Goal: Transaction & Acquisition: Purchase product/service

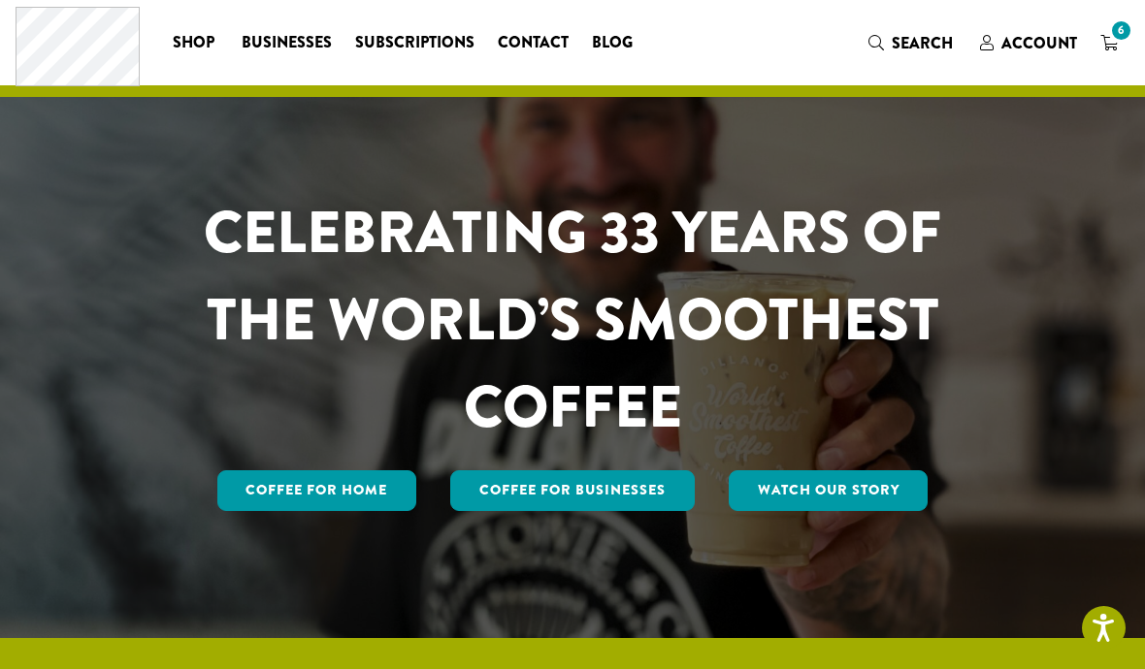
click at [1120, 41] on span "6" at bounding box center [1121, 30] width 26 height 26
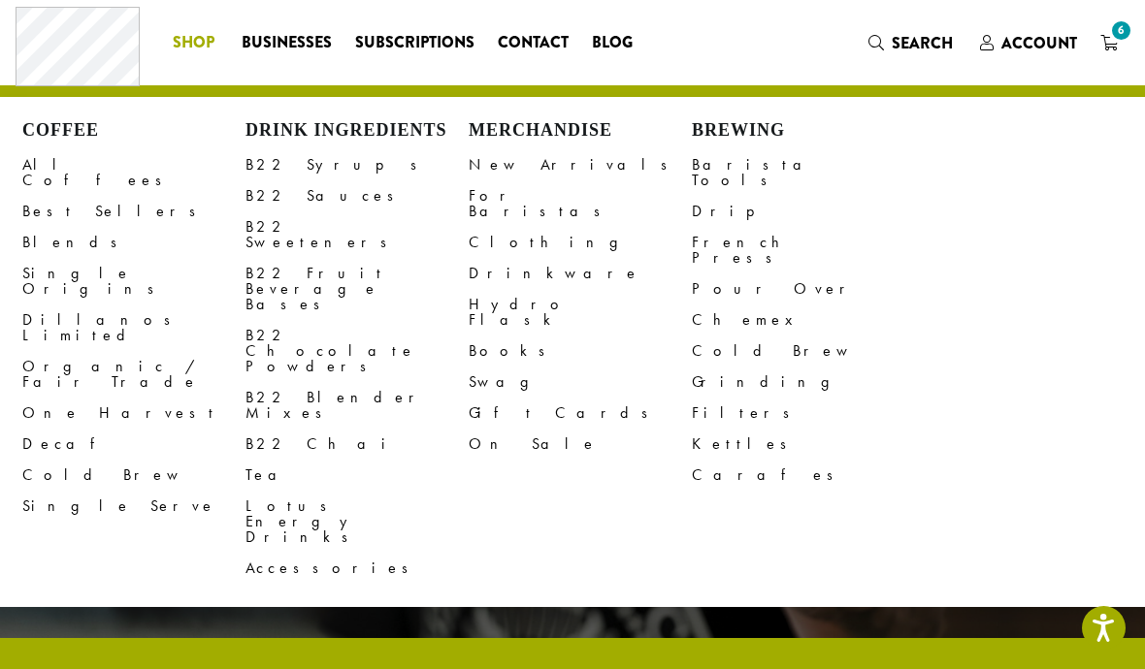
click at [1041, 44] on span "Account" at bounding box center [1039, 43] width 76 height 22
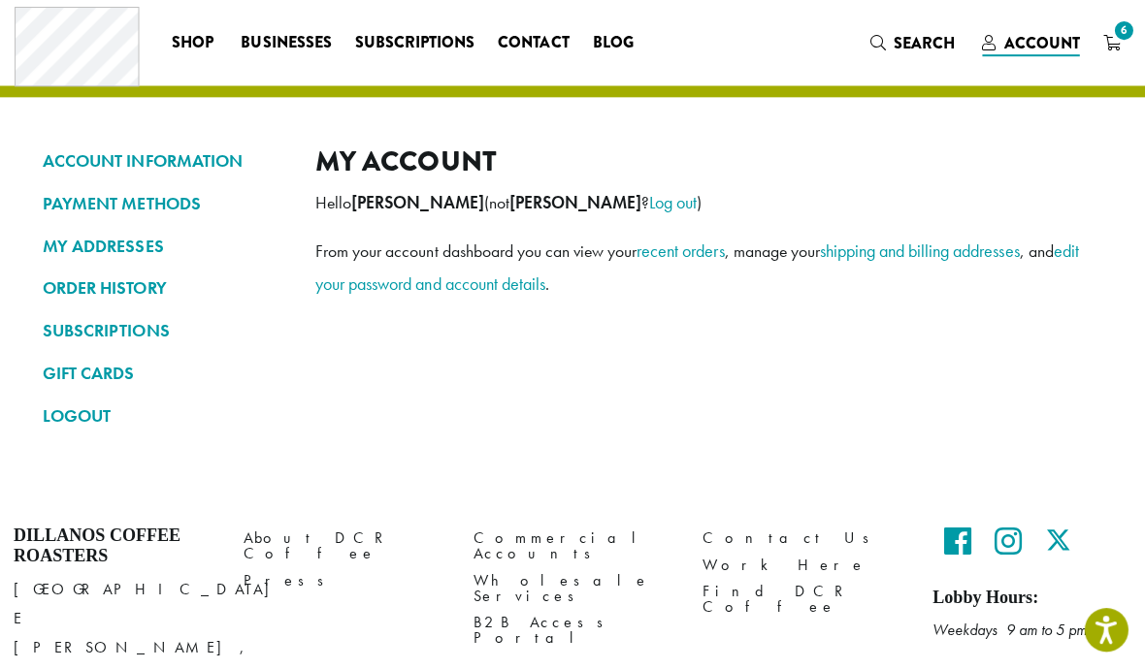
click at [76, 196] on link "PAYMENT METHODS" at bounding box center [165, 202] width 243 height 33
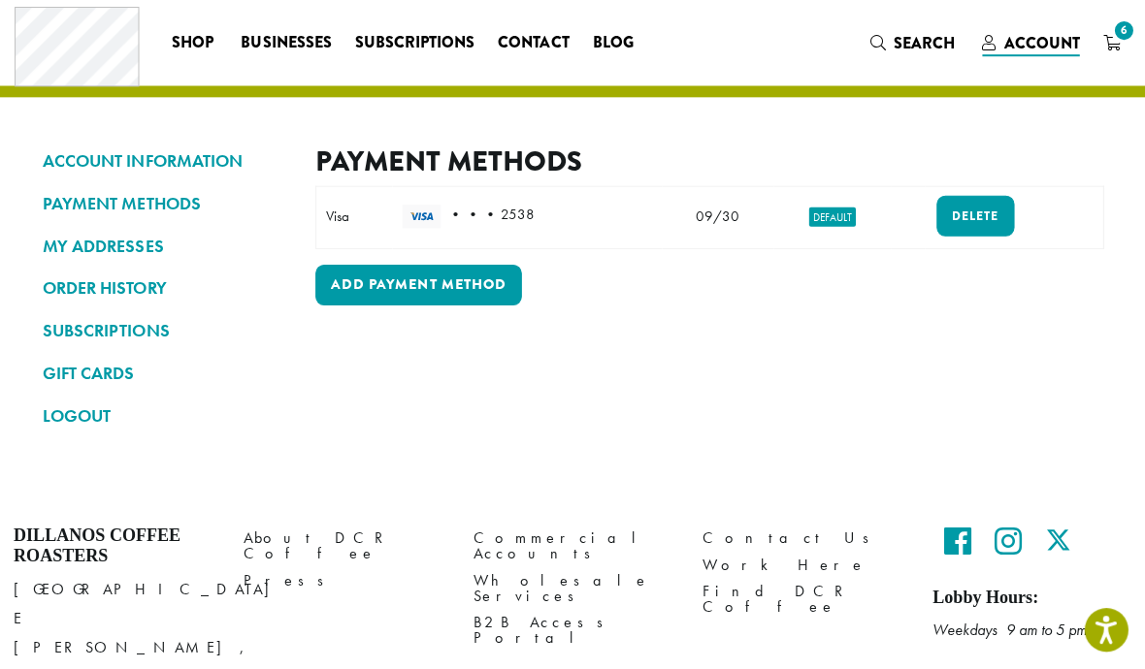
click at [1115, 38] on span "6" at bounding box center [1121, 30] width 26 height 26
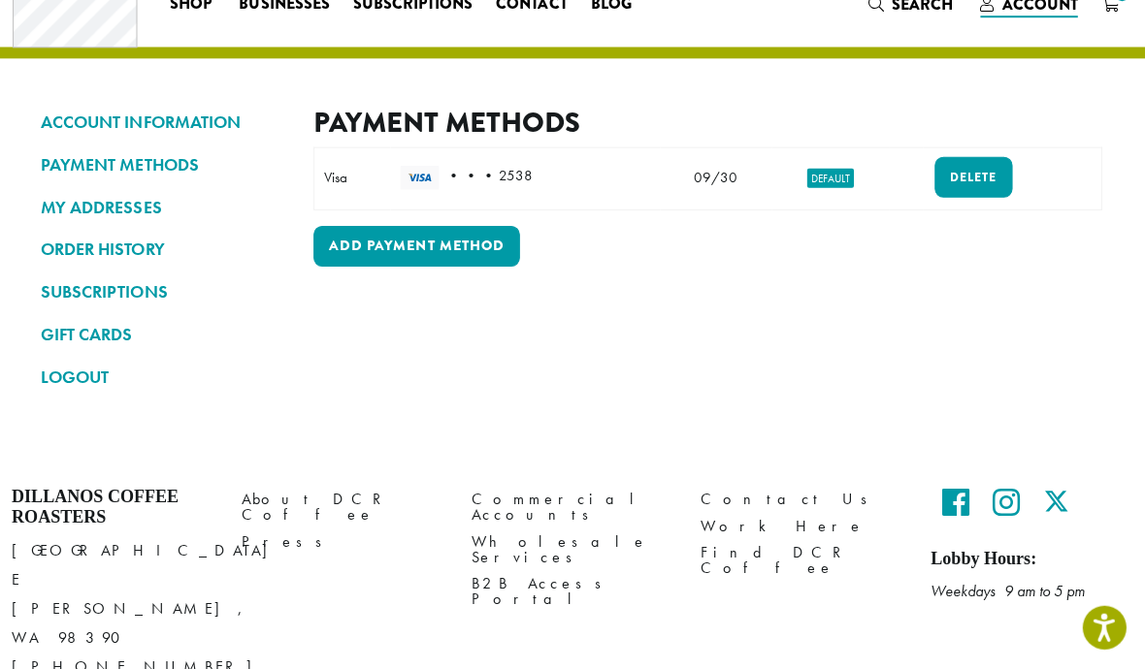
scroll to position [37, 0]
click at [77, 150] on link "PAYMENT METHODS" at bounding box center [165, 165] width 243 height 33
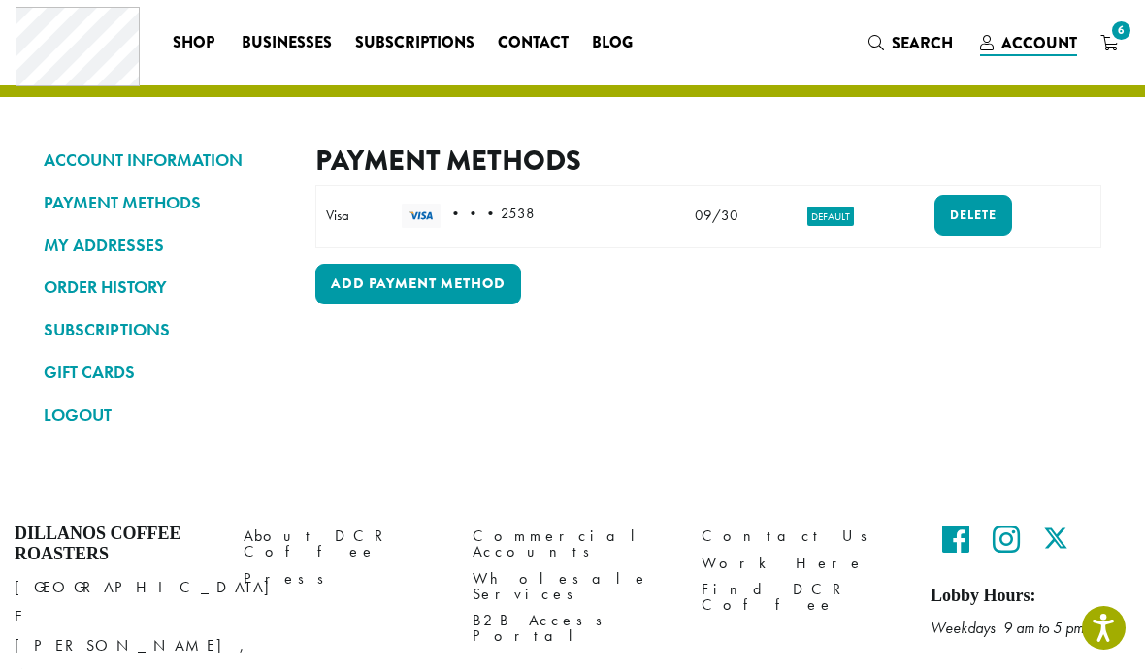
click at [1115, 36] on span "6" at bounding box center [1121, 30] width 26 height 26
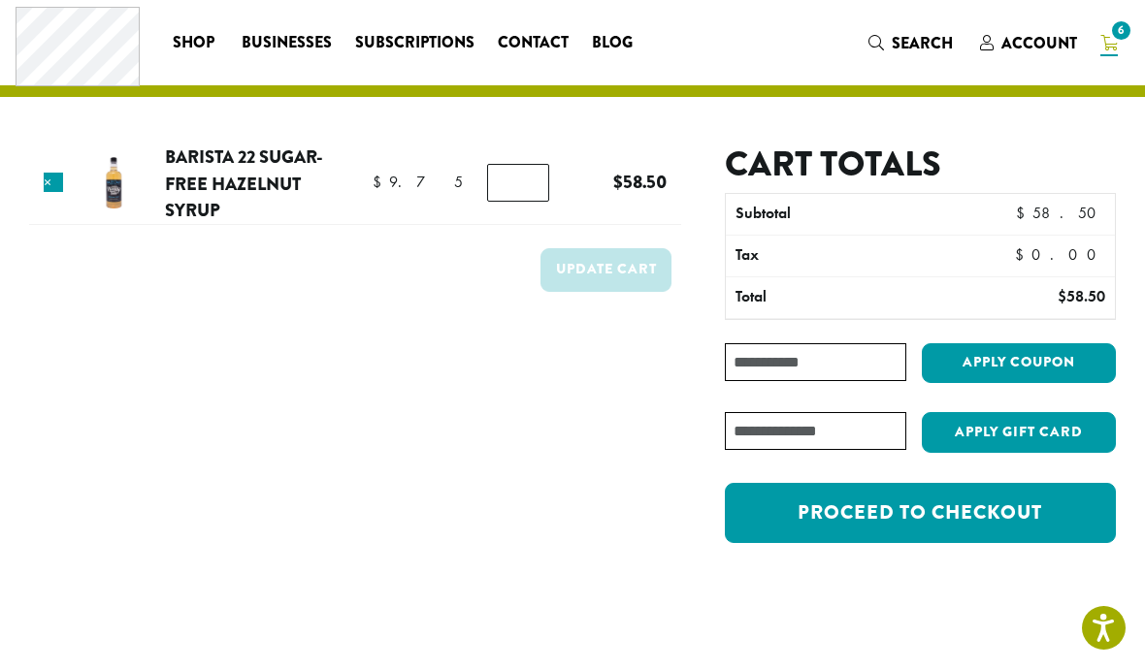
click at [1001, 519] on link "Proceed to checkout" at bounding box center [920, 513] width 391 height 60
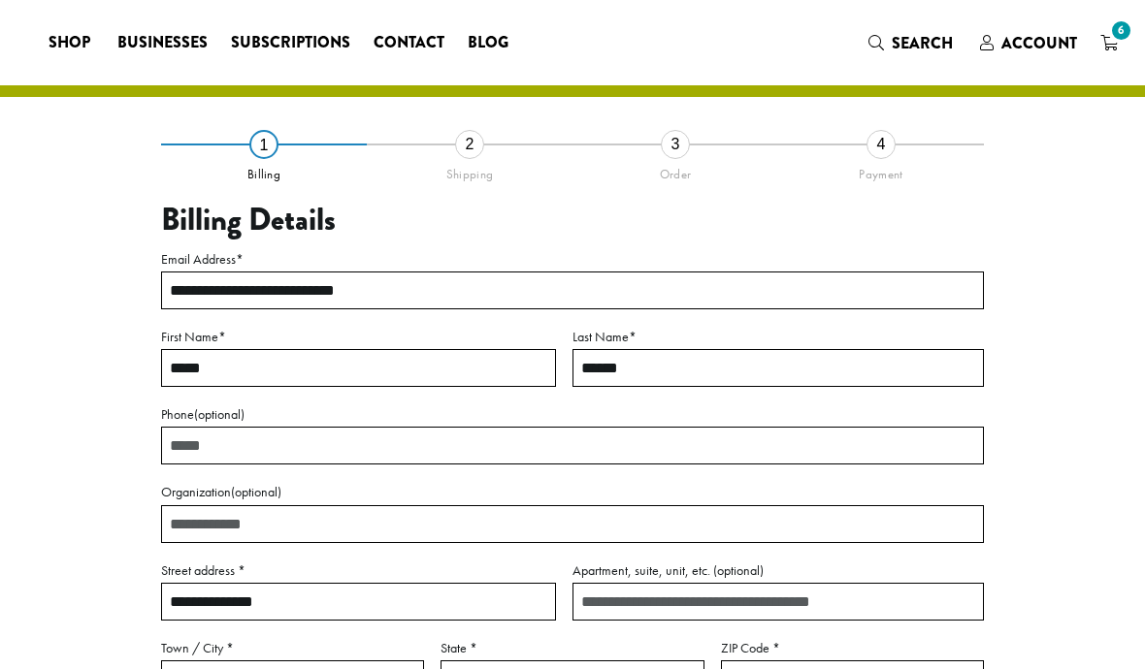
select select "**"
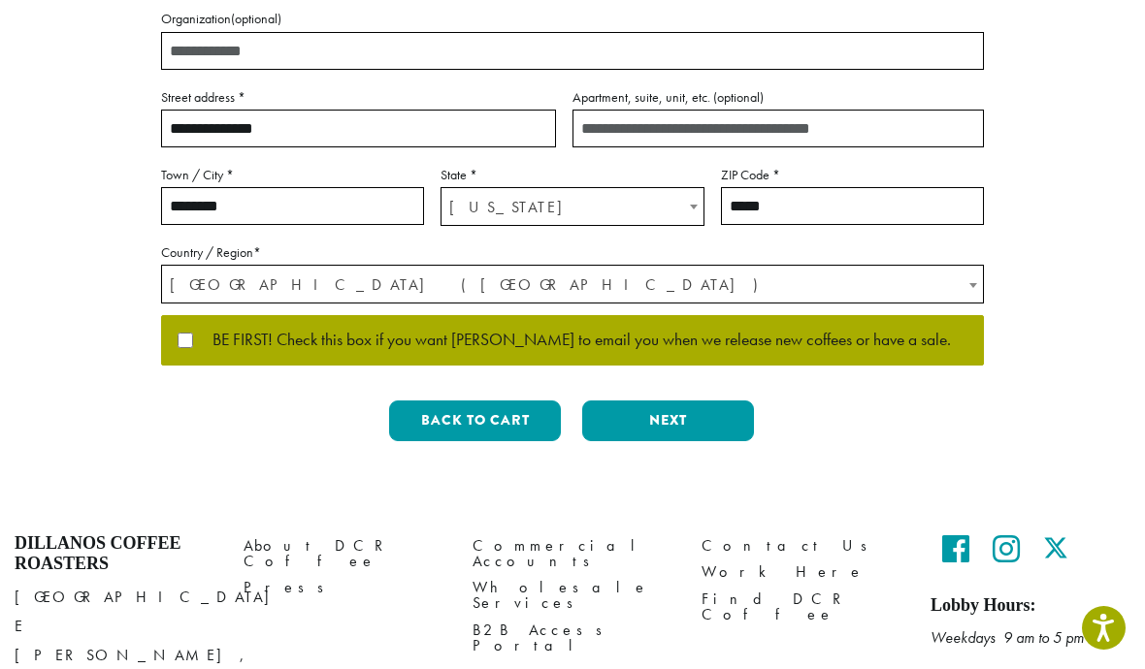
scroll to position [485, 0]
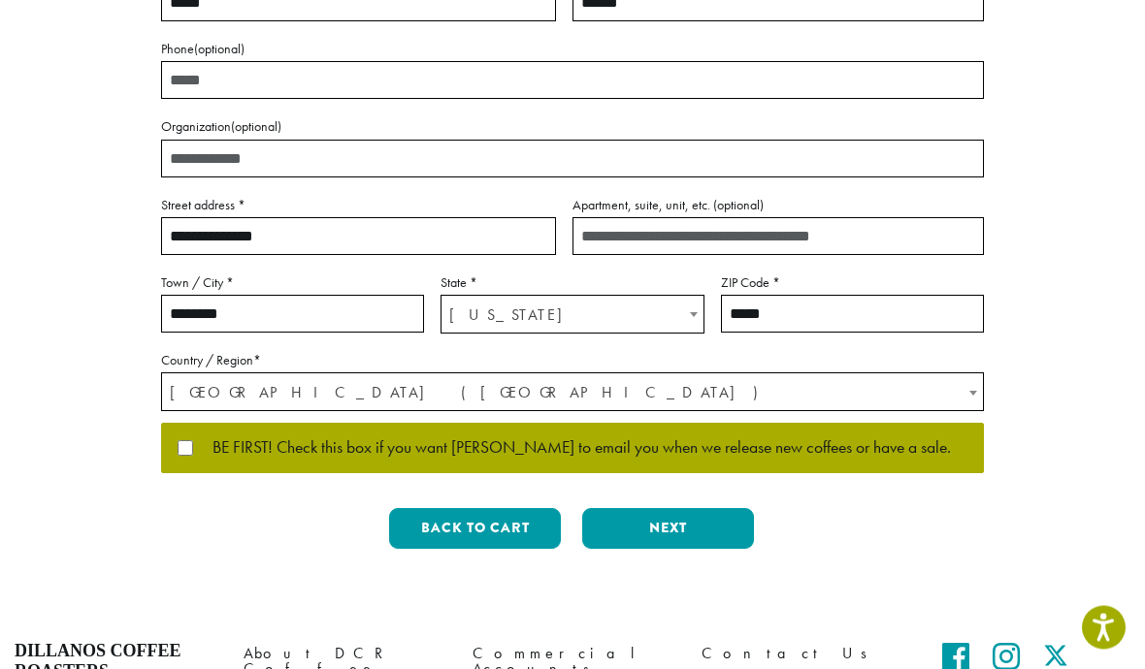
click at [689, 528] on button "Next" at bounding box center [668, 529] width 172 height 41
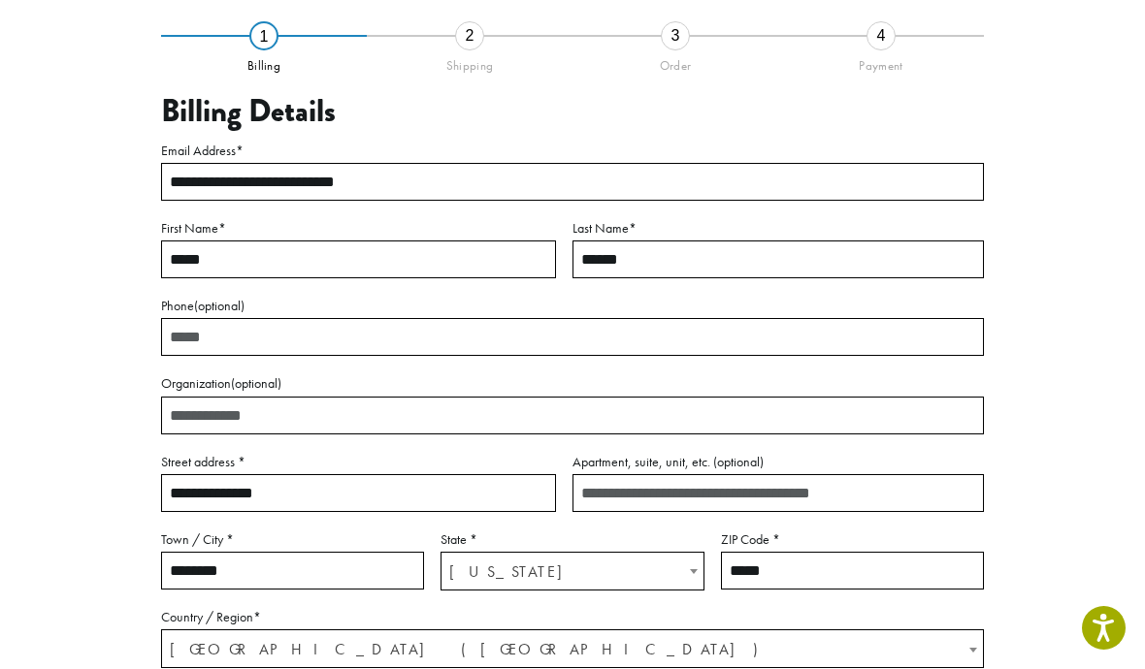
scroll to position [46, 0]
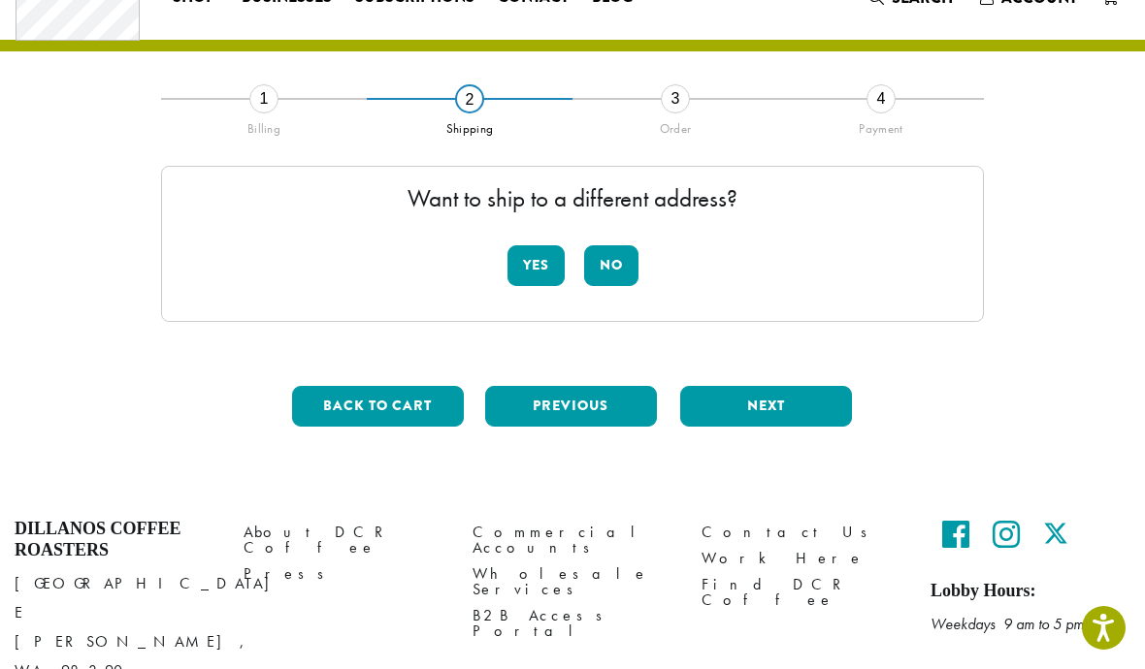
click at [616, 257] on button "No" at bounding box center [611, 265] width 54 height 41
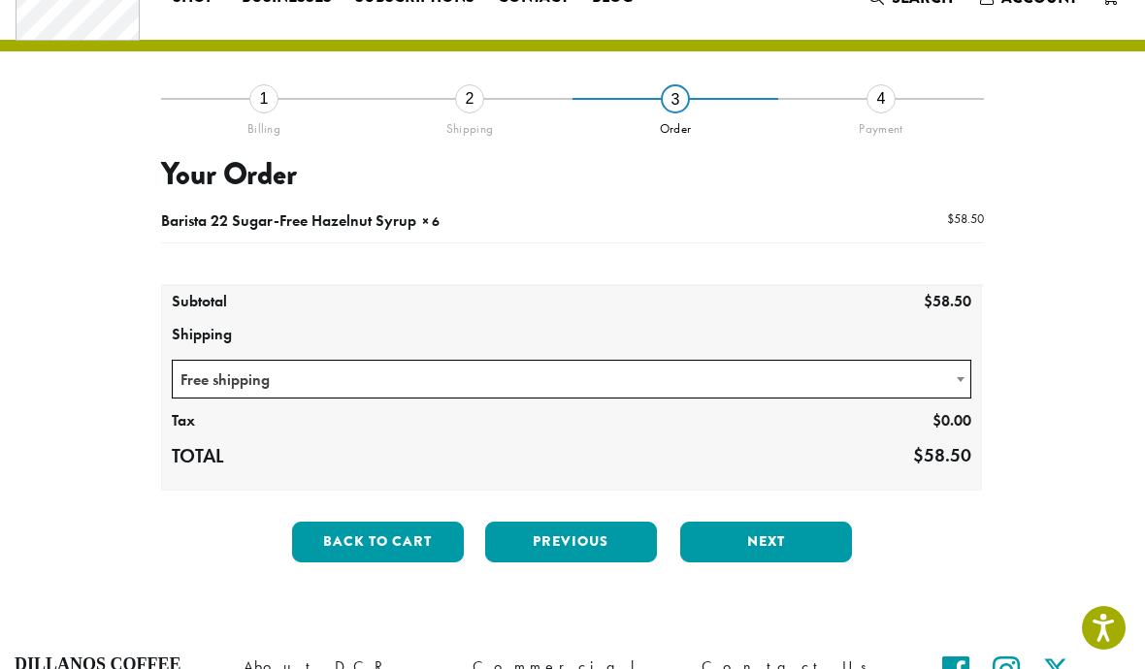
click at [806, 544] on button "Next" at bounding box center [766, 542] width 172 height 41
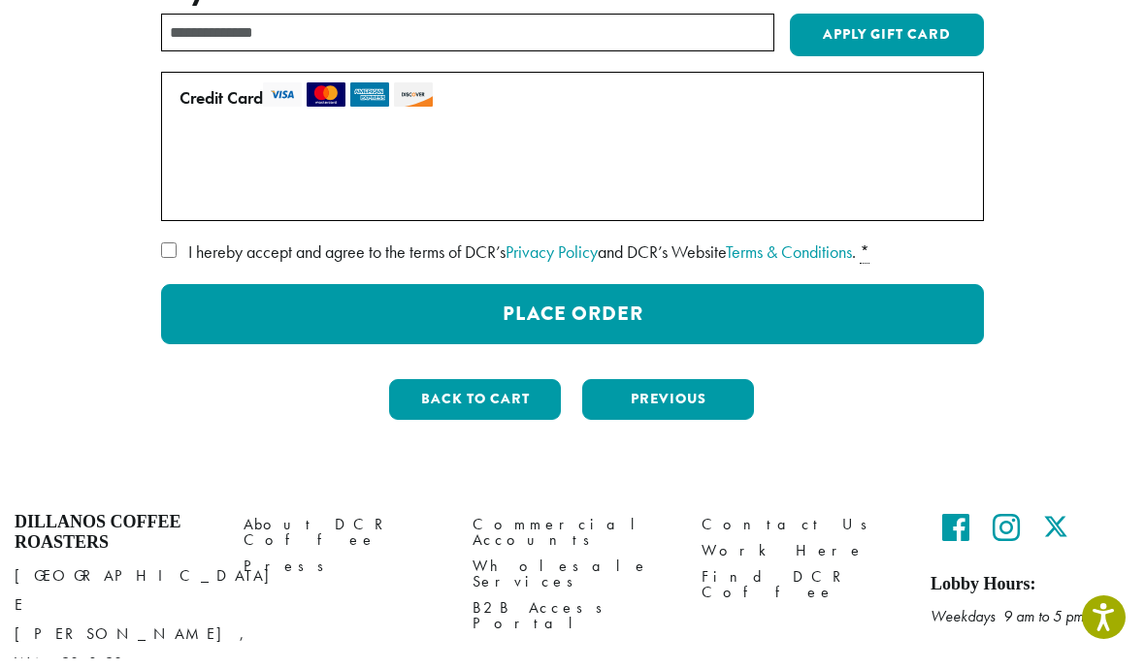
scroll to position [191, 0]
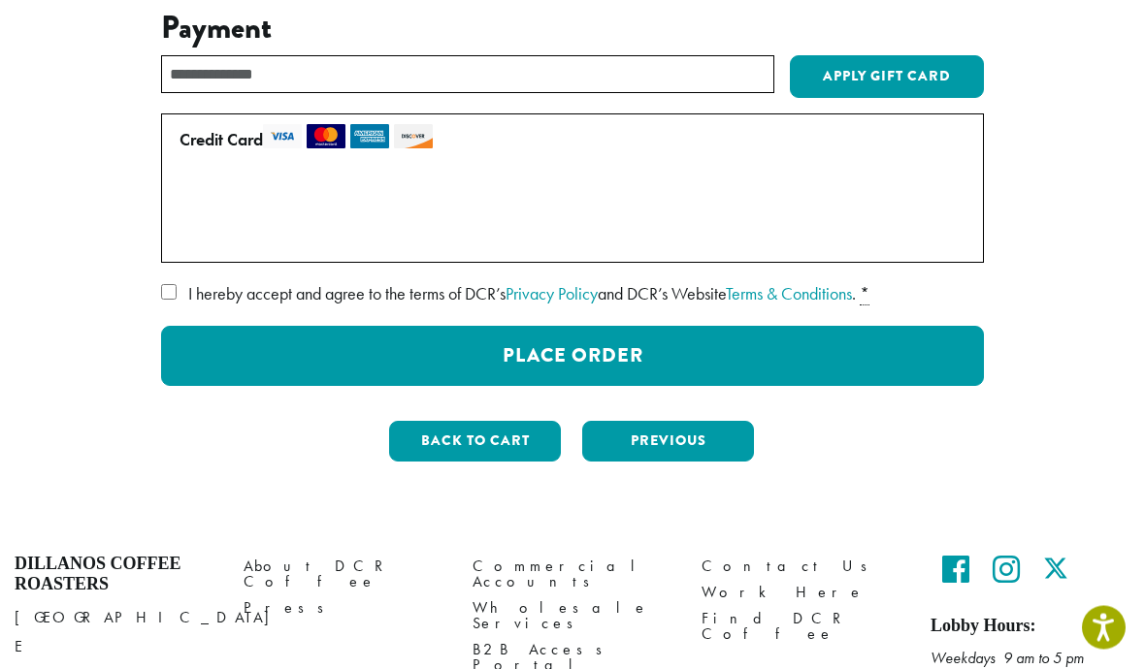
click at [645, 358] on button "Place Order" at bounding box center [572, 357] width 823 height 60
